Goal: Information Seeking & Learning: Learn about a topic

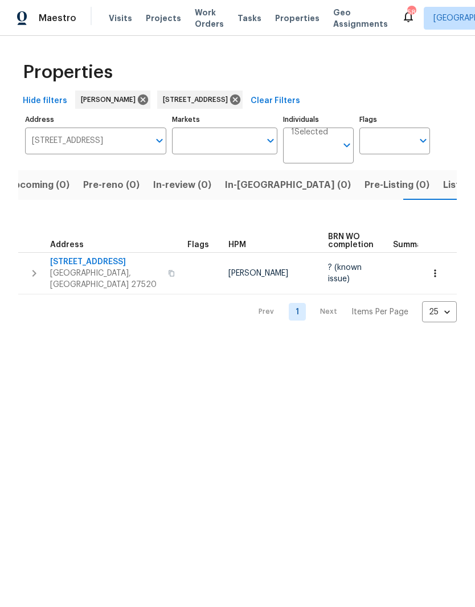
scroll to position [0, 18]
click at [55, 149] on input "[STREET_ADDRESS]" at bounding box center [87, 141] width 124 height 27
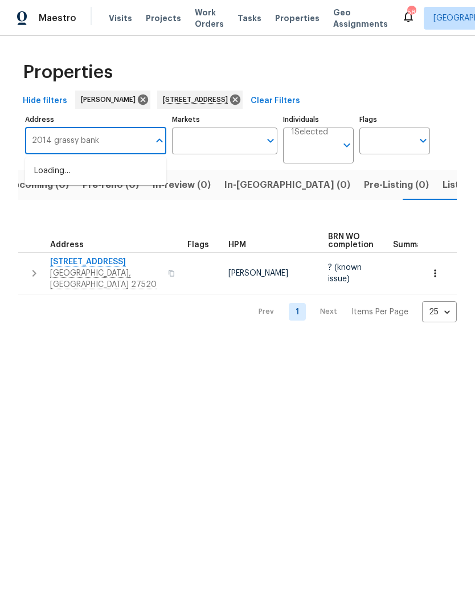
type input "2014 grassy banks"
click at [77, 177] on li "2014 Grassy Banks [GEOGRAPHIC_DATA][PERSON_NAME]" at bounding box center [95, 183] width 141 height 43
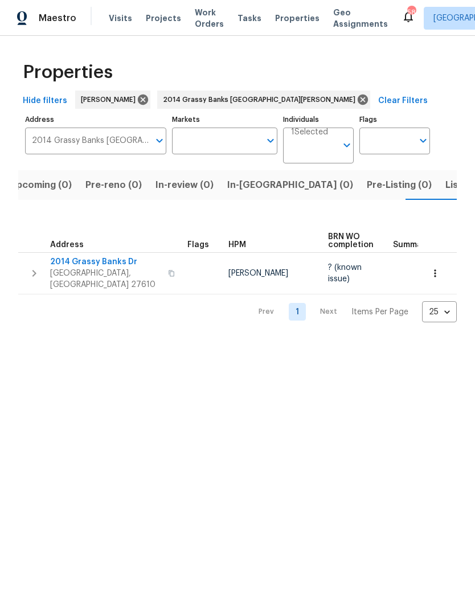
scroll to position [0, 18]
click at [102, 266] on span "2014 Grassy Banks Dr" at bounding box center [105, 261] width 111 height 11
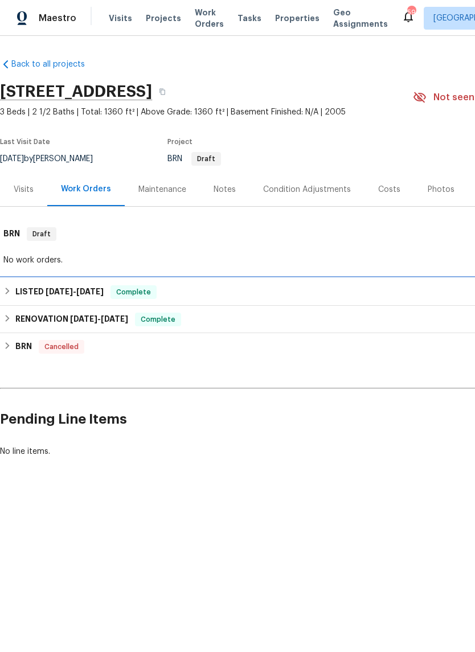
click at [47, 289] on span "4/11/25" at bounding box center [59, 292] width 27 height 8
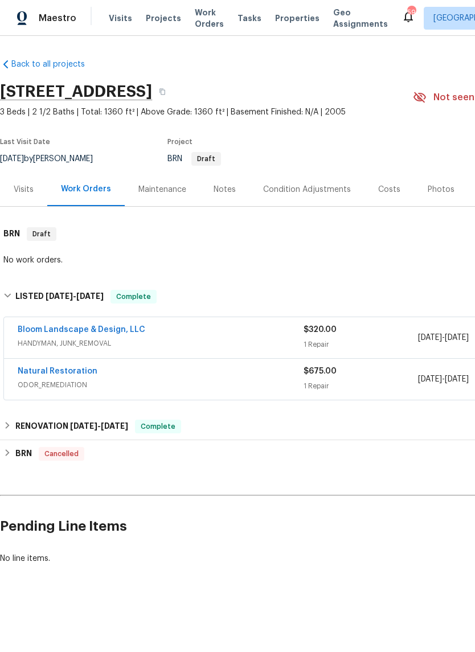
click at [38, 333] on link "Bloom Landscape & Design, LLC" at bounding box center [82, 330] width 128 height 8
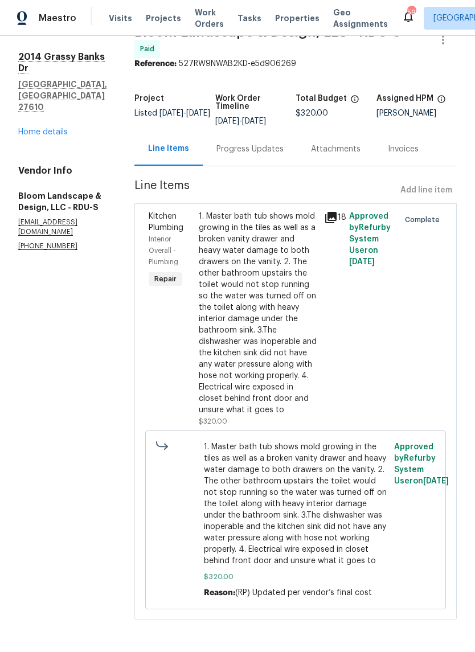
scroll to position [31, 0]
click at [281, 315] on div "1. Master bath tub shows mold growing in the tiles as well as a broken vanity d…" at bounding box center [258, 313] width 119 height 205
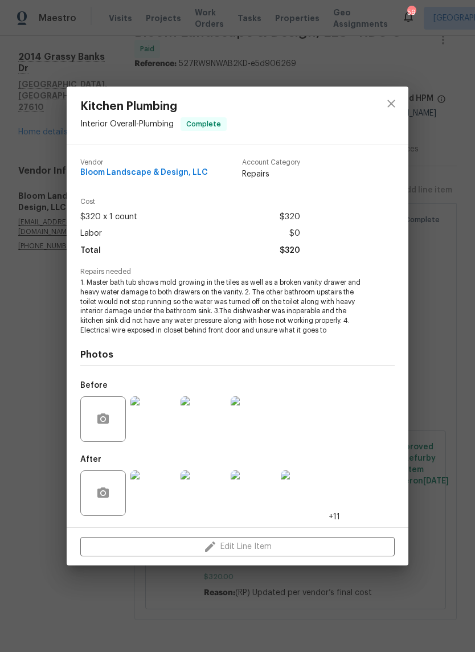
click at [166, 505] on img at bounding box center [153, 494] width 46 height 46
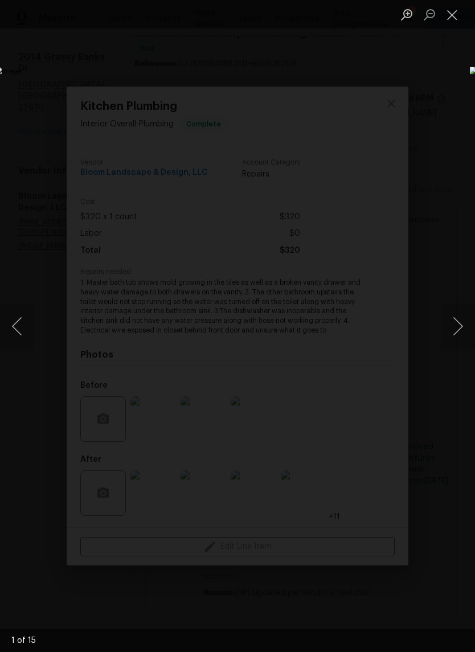
click at [463, 318] on button "Next image" at bounding box center [458, 327] width 34 height 46
click at [457, 338] on button "Next image" at bounding box center [458, 327] width 34 height 46
click at [456, 334] on button "Next image" at bounding box center [458, 327] width 34 height 46
click at [456, 336] on button "Next image" at bounding box center [458, 327] width 34 height 46
click at [459, 333] on button "Next image" at bounding box center [458, 327] width 34 height 46
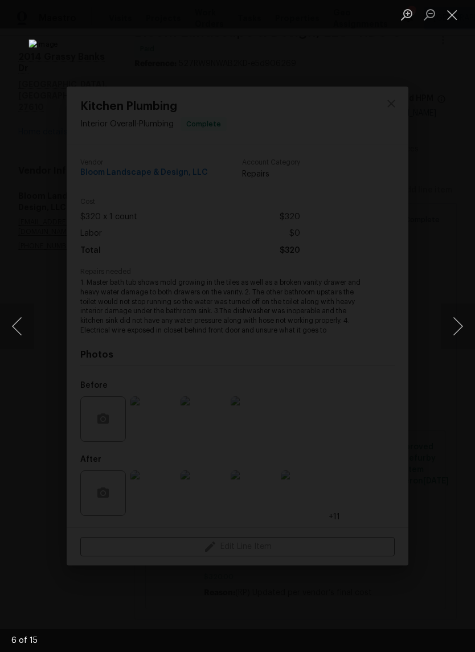
click at [459, 334] on button "Next image" at bounding box center [458, 327] width 34 height 46
click at [452, 18] on button "Close lightbox" at bounding box center [452, 15] width 23 height 20
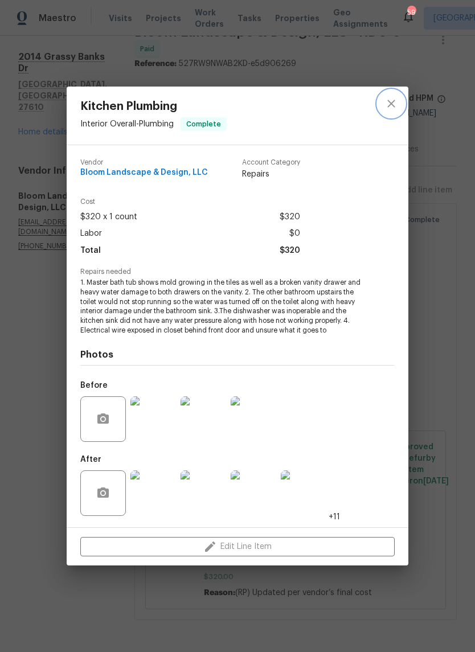
click at [390, 104] on icon "close" at bounding box center [392, 104] width 14 height 14
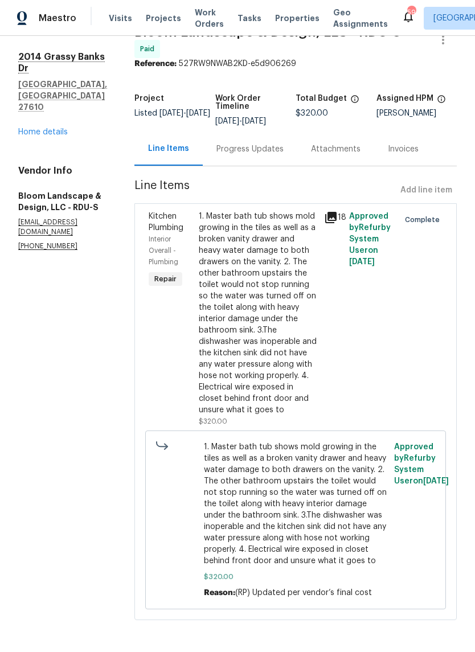
click at [276, 155] on div "Progress Updates" at bounding box center [250, 149] width 67 height 11
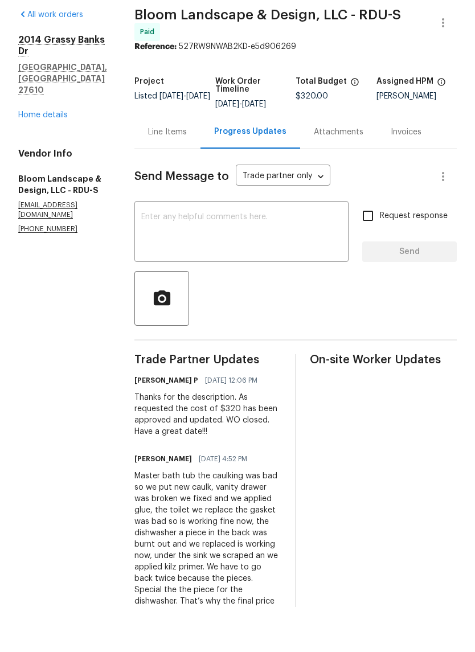
click at [30, 156] on link "Home details" at bounding box center [43, 160] width 50 height 8
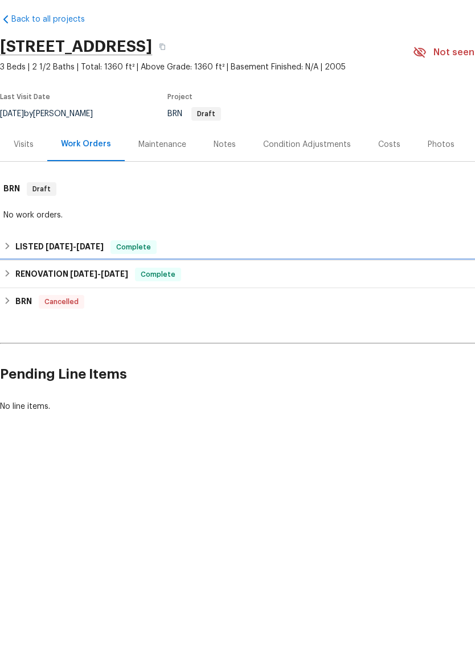
click at [34, 313] on h6 "RENOVATION 3/28/25 - 4/3/25" at bounding box center [71, 320] width 113 height 14
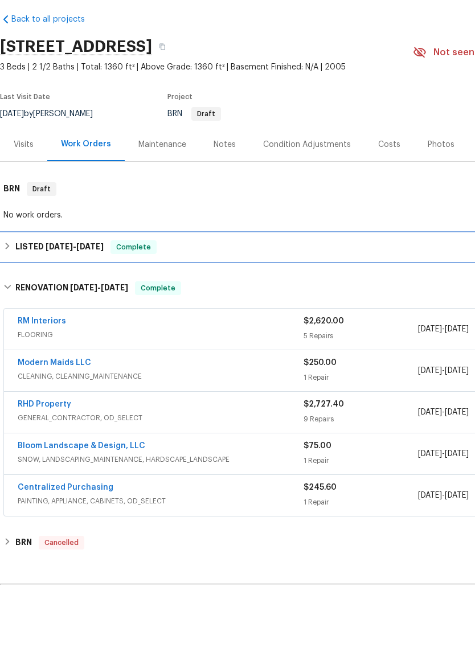
click at [32, 285] on h6 "LISTED 4/11/25 - 4/18/25" at bounding box center [59, 292] width 88 height 14
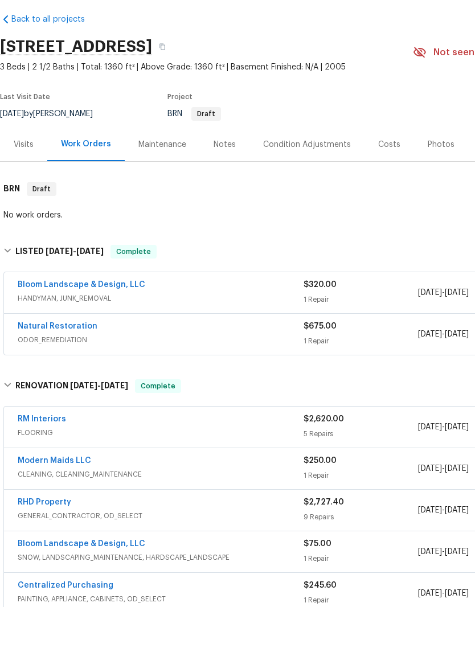
click at [38, 368] on link "Natural Restoration" at bounding box center [58, 372] width 80 height 8
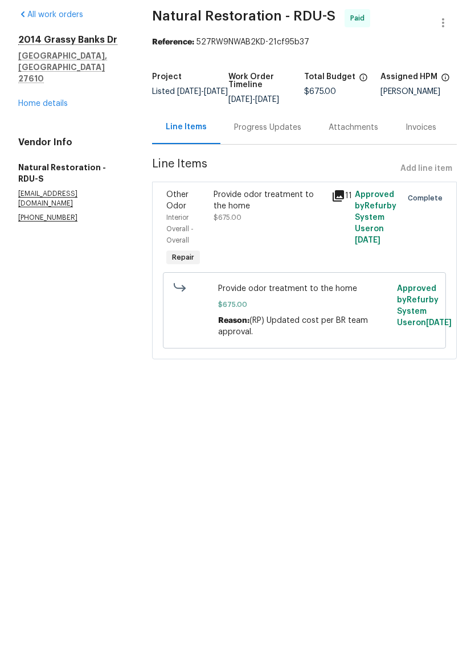
click at [35, 145] on link "Home details" at bounding box center [43, 149] width 50 height 8
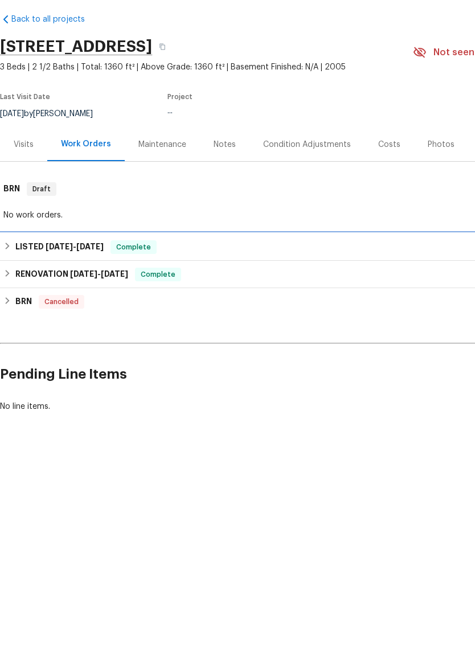
click at [34, 285] on h6 "LISTED 4/11/25 - 4/18/25" at bounding box center [59, 292] width 88 height 14
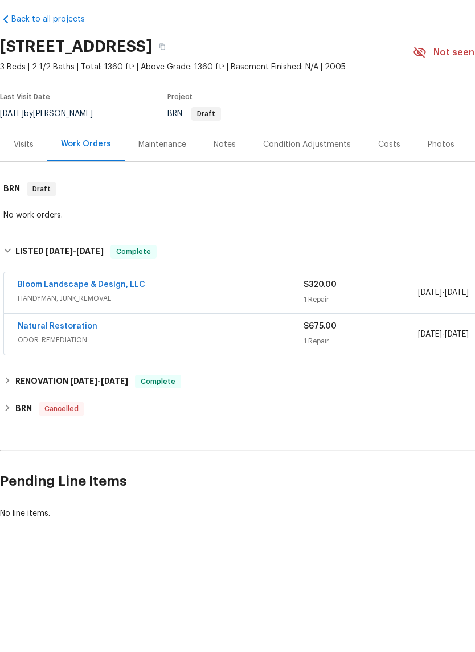
click at [32, 326] on link "Bloom Landscape & Design, LLC" at bounding box center [82, 330] width 128 height 8
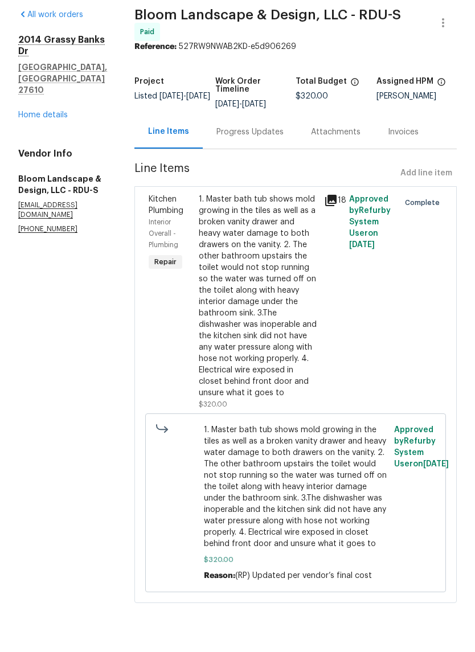
click at [276, 296] on div "1. Master bath tub shows mold growing in the tiles as well as a broken vanity d…" at bounding box center [258, 341] width 119 height 205
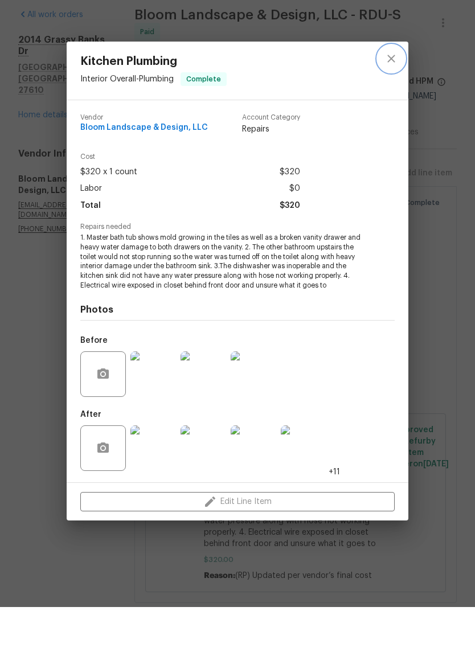
click at [391, 97] on icon "close" at bounding box center [392, 104] width 14 height 14
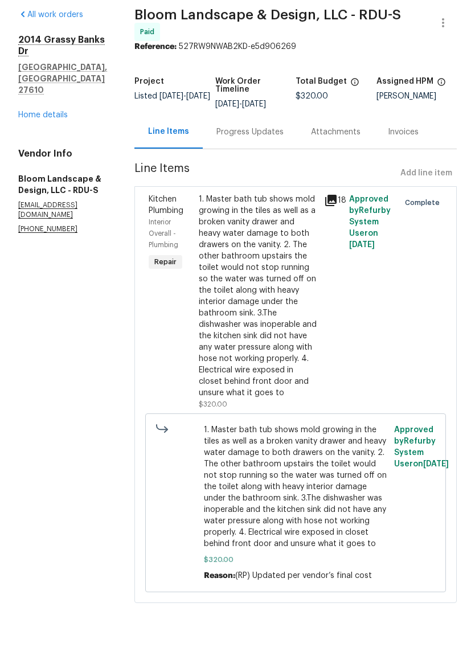
click at [276, 172] on div "Progress Updates" at bounding box center [250, 177] width 67 height 11
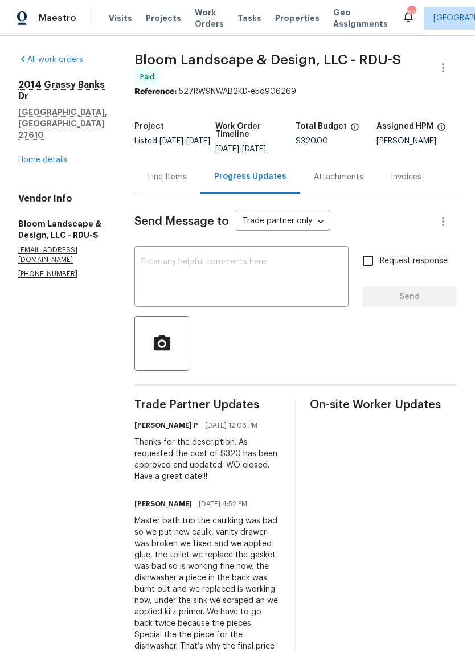
click at [218, 277] on textarea at bounding box center [241, 278] width 201 height 40
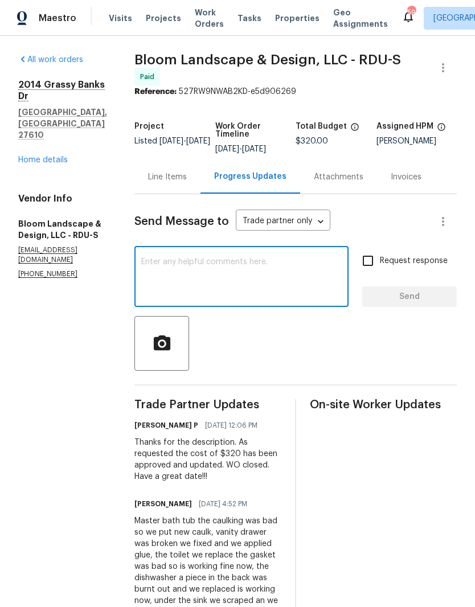
click at [36, 156] on link "Home details" at bounding box center [43, 160] width 50 height 8
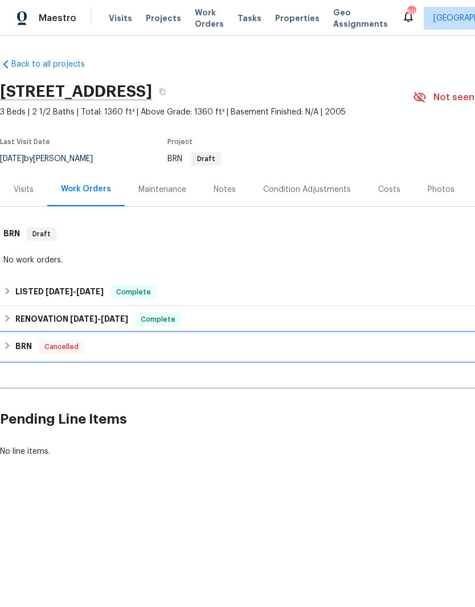
click at [21, 346] on h6 "BRN" at bounding box center [23, 347] width 17 height 14
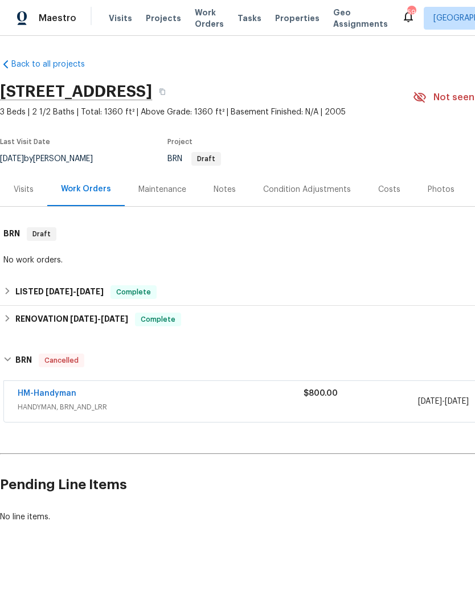
click at [39, 394] on link "HM-Handyman" at bounding box center [47, 394] width 59 height 8
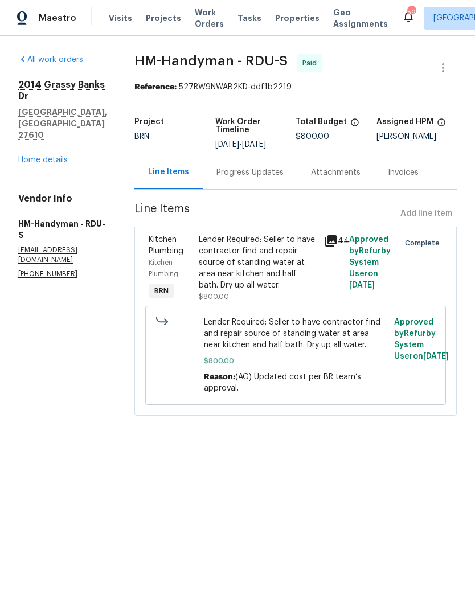
click at [279, 178] on div "Progress Updates" at bounding box center [250, 172] width 67 height 11
